Goal: Transaction & Acquisition: Download file/media

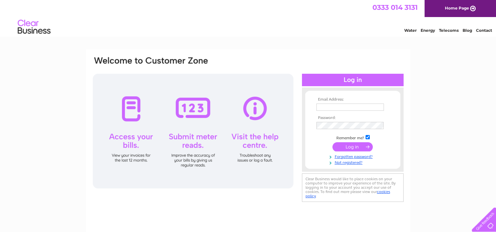
type input "[EMAIL_ADDRESS][DOMAIN_NAME]"
click at [348, 145] on input "submit" at bounding box center [353, 146] width 40 height 9
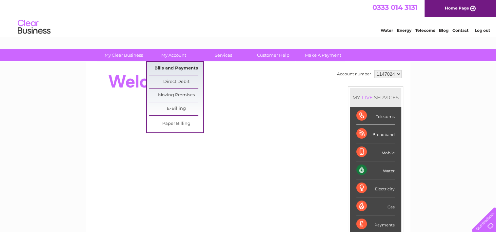
click at [171, 69] on link "Bills and Payments" at bounding box center [176, 68] width 54 height 13
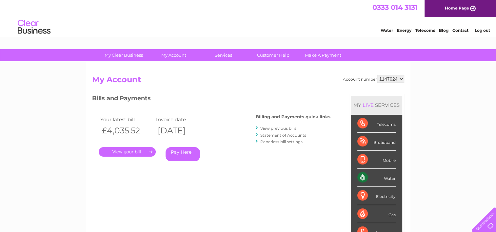
click at [148, 153] on link "." at bounding box center [127, 152] width 57 height 10
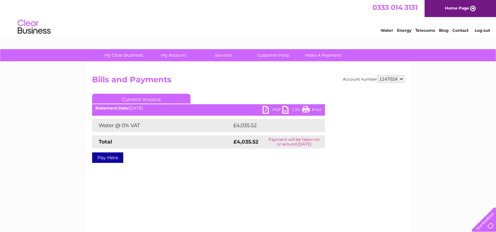
click at [266, 111] on link "PDF" at bounding box center [273, 111] width 20 height 10
click at [278, 87] on div "Account number 1147024 1147527 Bills and Payments Current Invoice PDF CSV Print" at bounding box center [248, 124] width 312 height 98
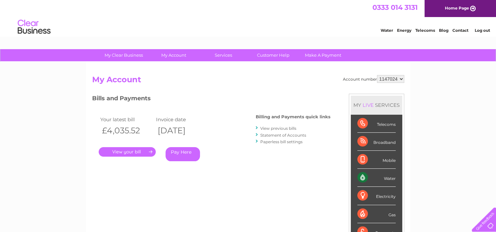
click at [274, 129] on link "View previous bills" at bounding box center [278, 128] width 36 height 5
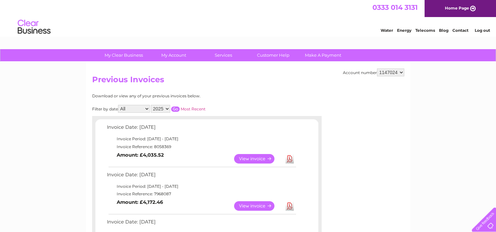
click at [289, 206] on link "Download" at bounding box center [290, 206] width 8 height 10
click at [393, 70] on select "1147024 1147527" at bounding box center [390, 73] width 27 height 8
select select "1147527"
click at [377, 69] on select "1147024 1147527" at bounding box center [390, 73] width 27 height 8
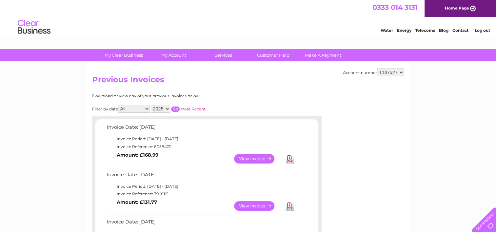
click at [291, 159] on link "Download" at bounding box center [290, 159] width 8 height 10
click at [290, 205] on link "Download" at bounding box center [290, 206] width 8 height 10
click at [277, 87] on h2 "Previous Invoices" at bounding box center [248, 81] width 312 height 12
